Goal: Obtain resource: Obtain resource

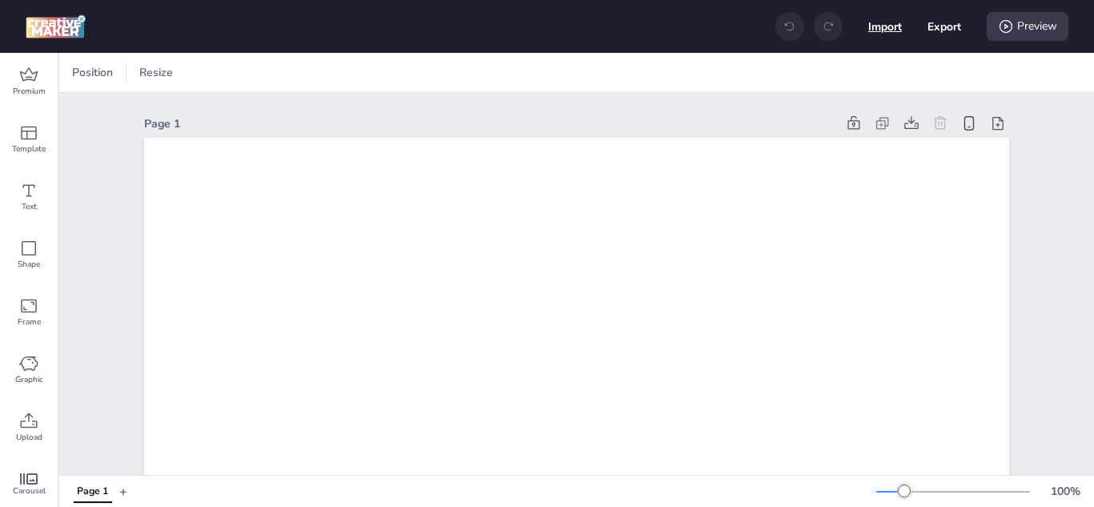
click at [874, 30] on button "Import" at bounding box center [885, 27] width 34 height 34
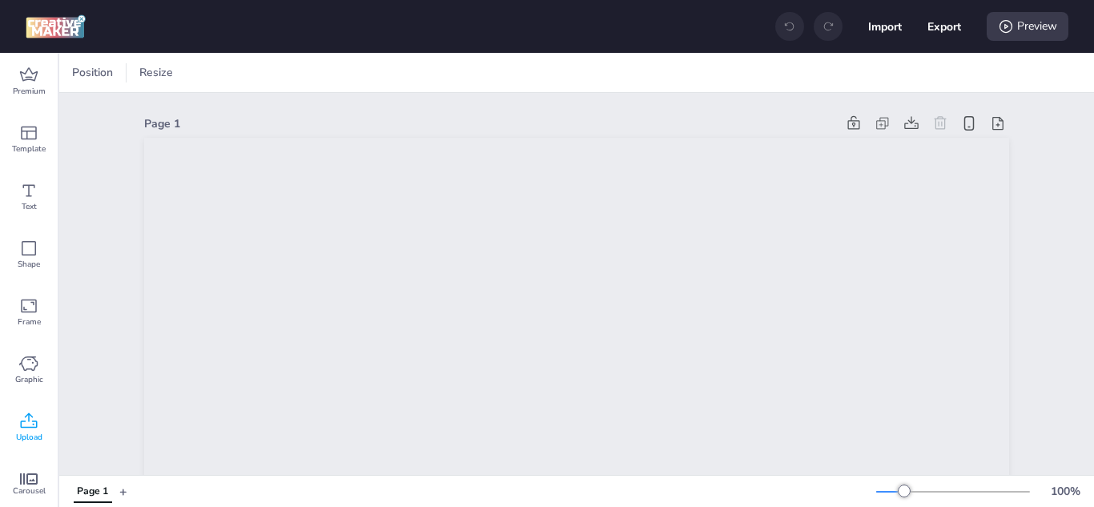
click at [35, 436] on span "Upload" at bounding box center [29, 437] width 26 height 13
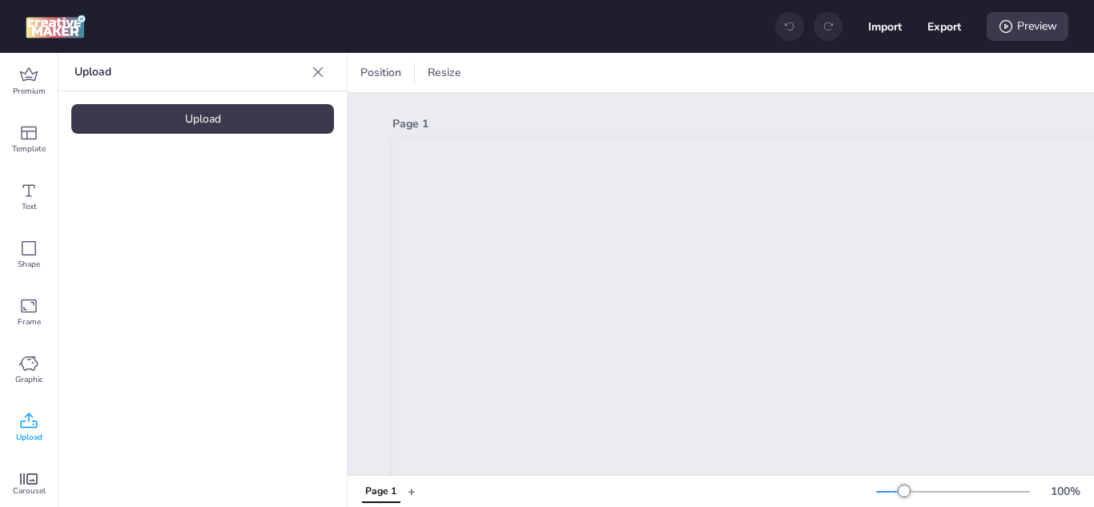
click at [186, 127] on div "Upload" at bounding box center [202, 119] width 263 height 30
click at [880, 26] on button "Import" at bounding box center [885, 27] width 34 height 34
drag, startPoint x: 893, startPoint y: 493, endPoint x: 866, endPoint y: 492, distance: 26.4
click at [876, 479] on div at bounding box center [953, 491] width 154 height 13
drag, startPoint x: 886, startPoint y: 493, endPoint x: 876, endPoint y: 495, distance: 10.5
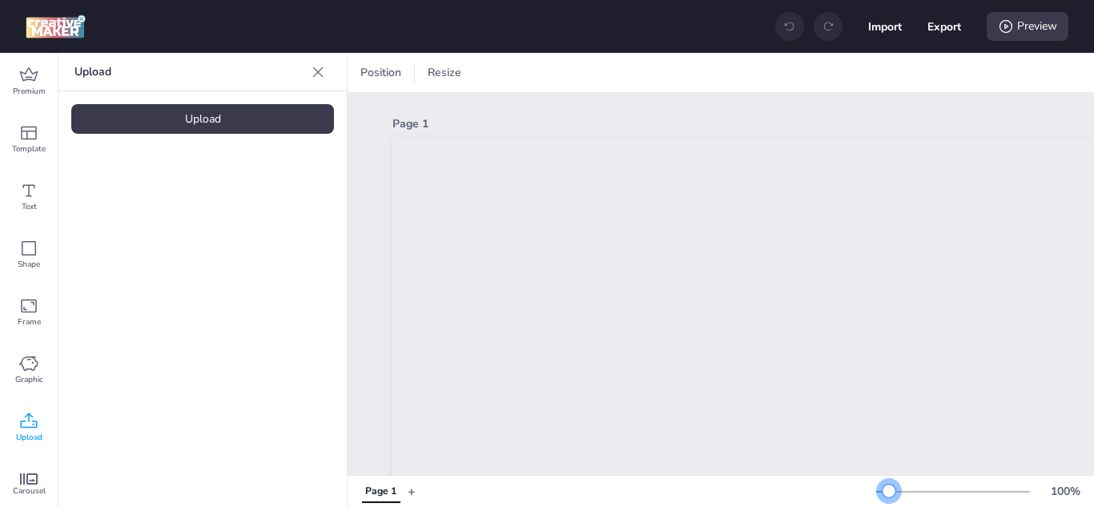
click at [876, 479] on div at bounding box center [953, 491] width 154 height 13
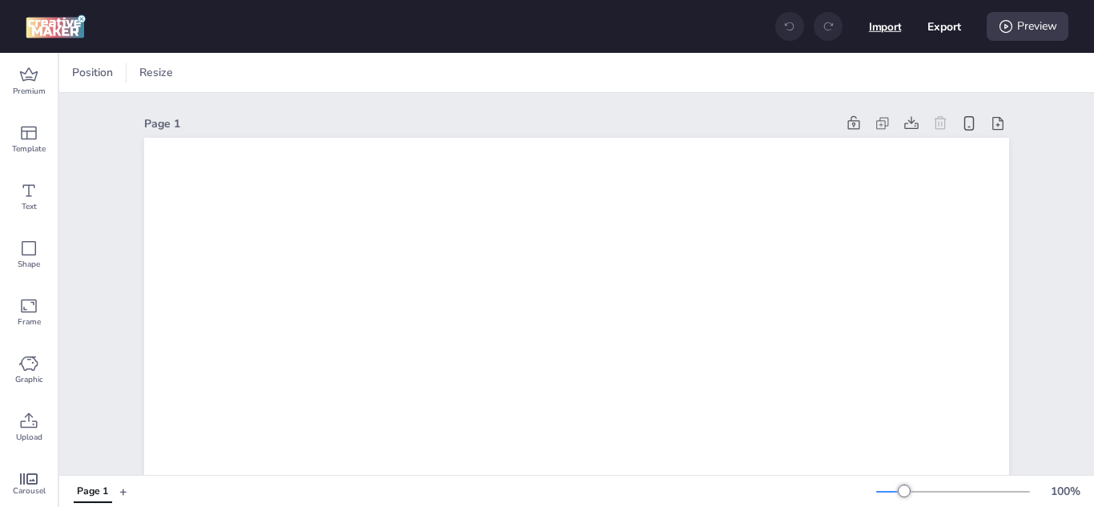
click at [885, 21] on button "Import" at bounding box center [885, 26] width 33 height 33
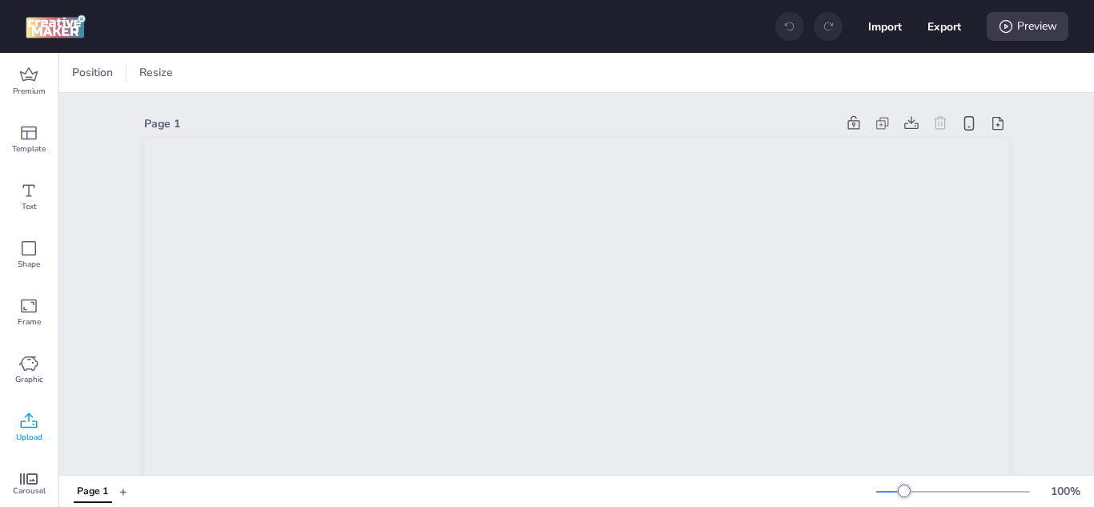
click at [38, 431] on span "Upload" at bounding box center [29, 437] width 26 height 13
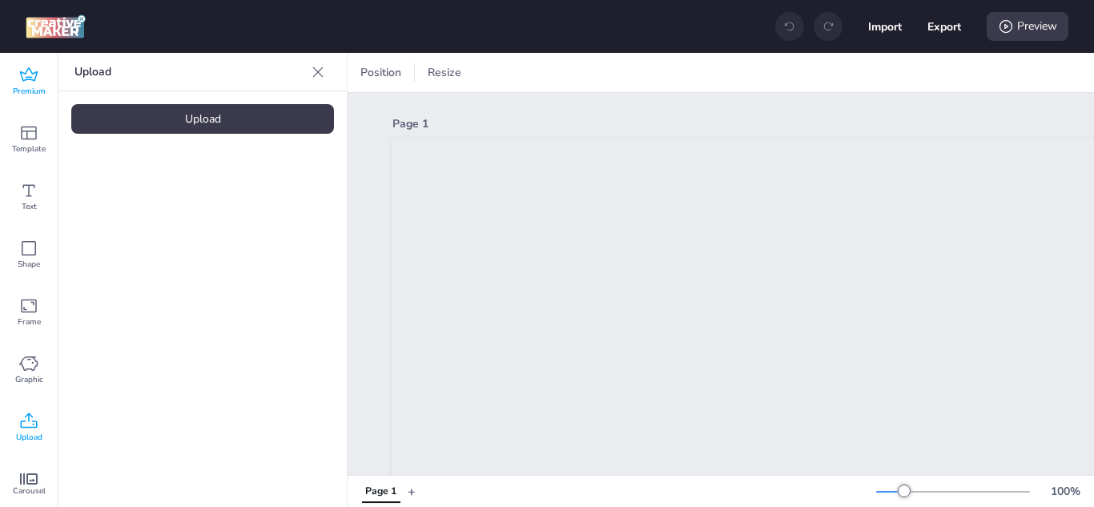
click at [38, 74] on div "Premium" at bounding box center [29, 82] width 58 height 58
